Goal: Find specific page/section: Find specific page/section

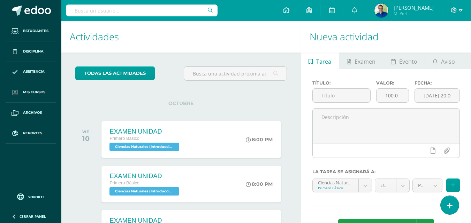
click at [139, 11] on input "text" at bounding box center [142, 11] width 152 height 12
type input "barrios tello"
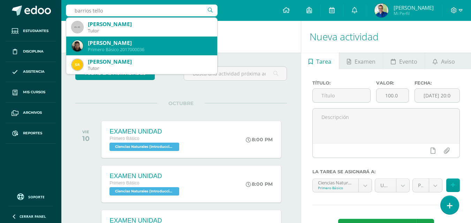
click at [139, 40] on div "[PERSON_NAME]" at bounding box center [150, 42] width 124 height 7
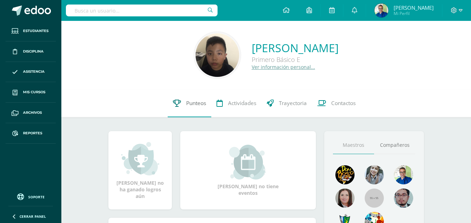
click at [190, 104] on span "Punteos" at bounding box center [196, 103] width 20 height 7
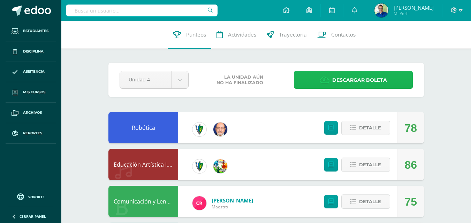
click at [354, 82] on span "Descargar boleta" at bounding box center [359, 80] width 55 height 17
